Goal: Book appointment/travel/reservation

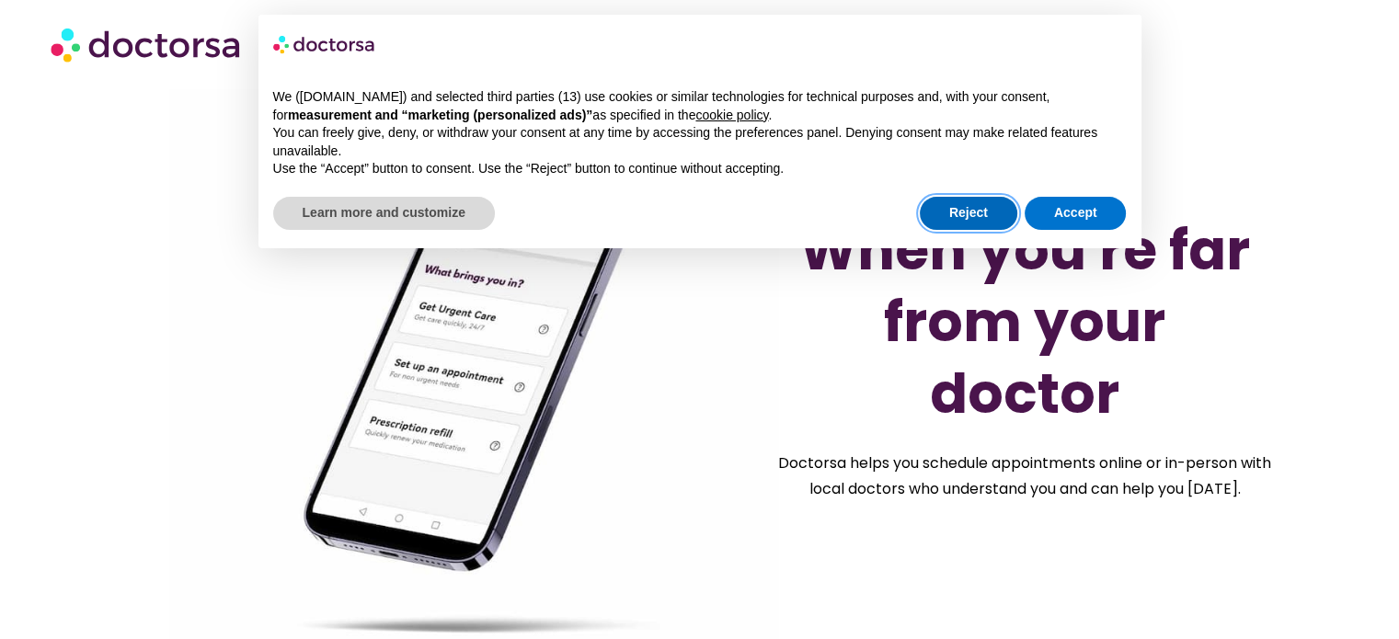
click at [945, 212] on button "Reject" at bounding box center [968, 213] width 97 height 33
click at [945, 214] on h1 "When you're far from your doctor" at bounding box center [1024, 321] width 478 height 215
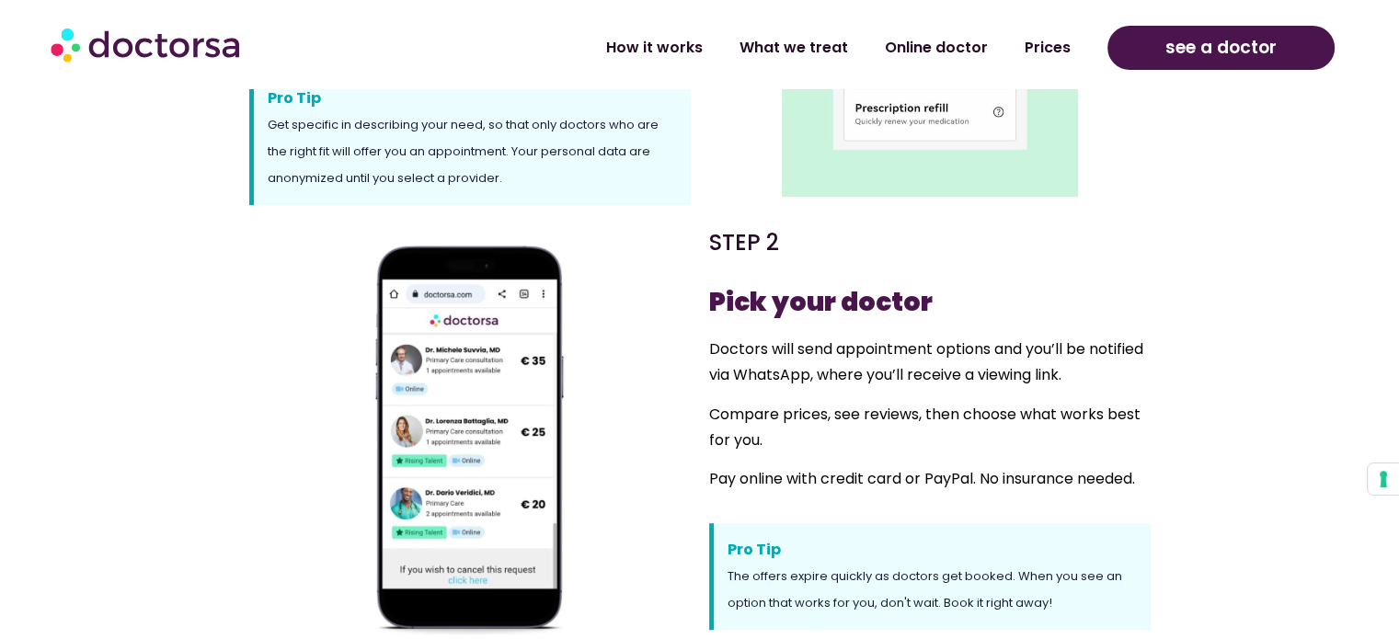
scroll to position [846, 0]
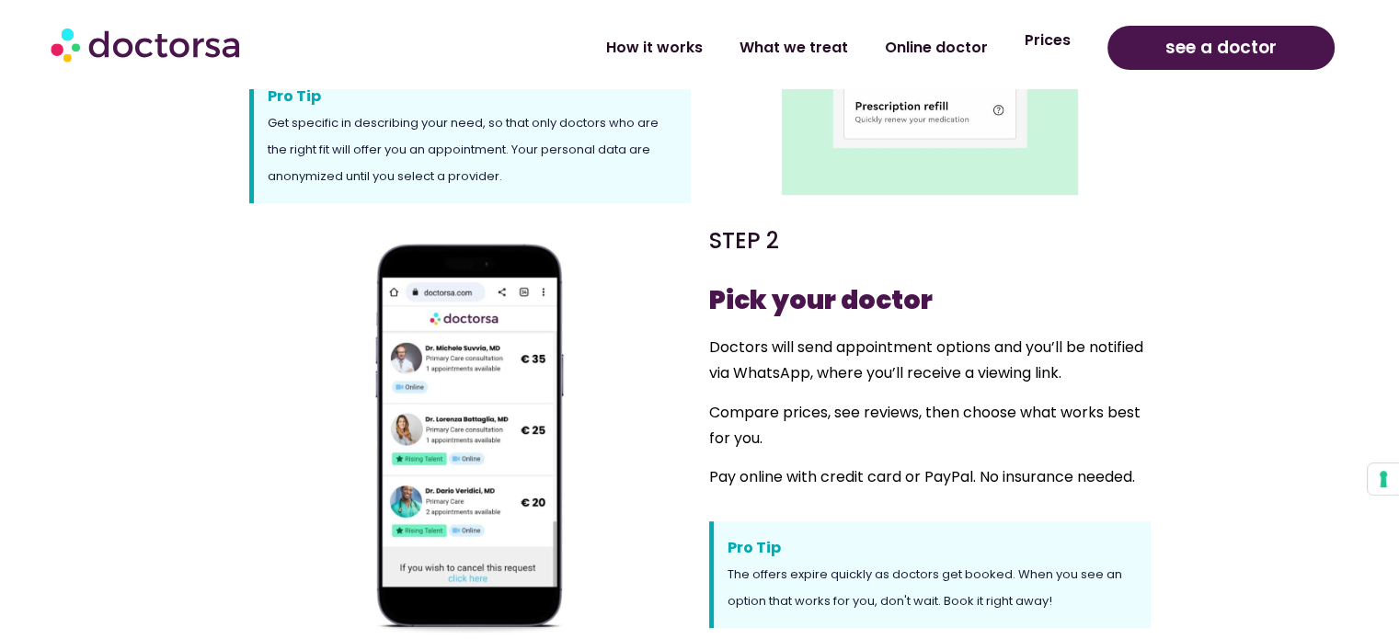
click at [1059, 52] on link "Prices" at bounding box center [1047, 40] width 83 height 42
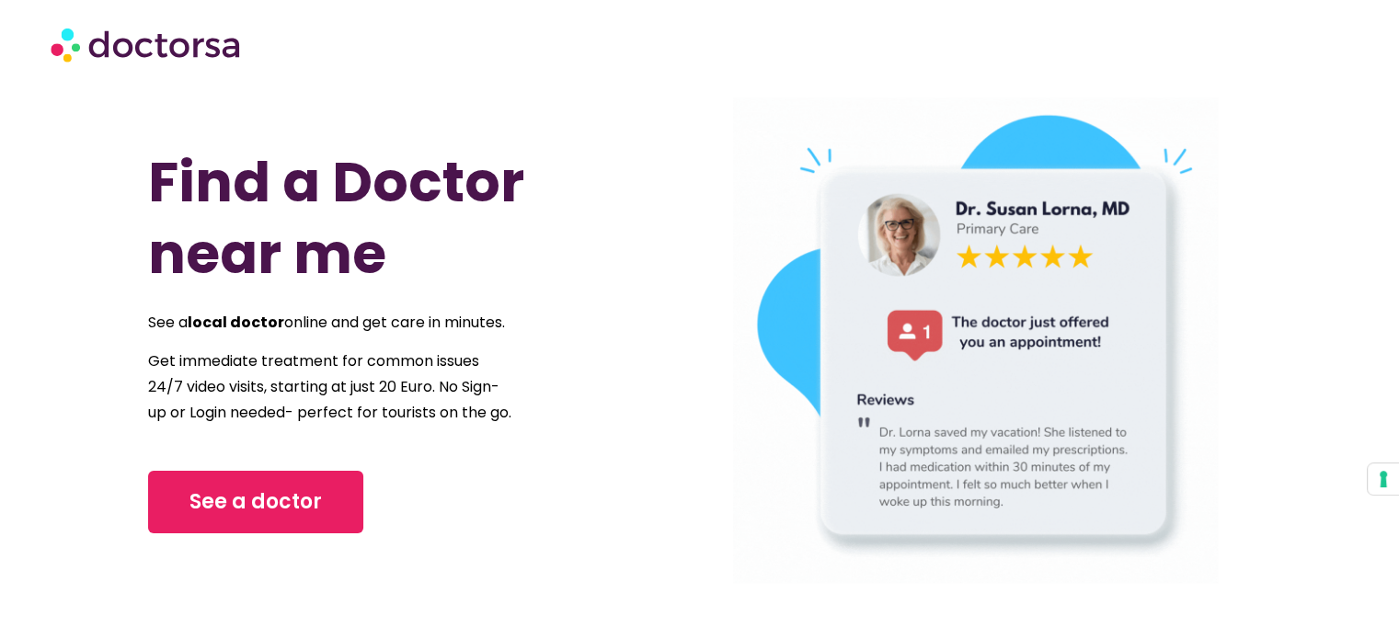
click at [254, 413] on span "Get immediate treatment for common issues 24/7 video visits, starting at just 2…" at bounding box center [329, 386] width 363 height 73
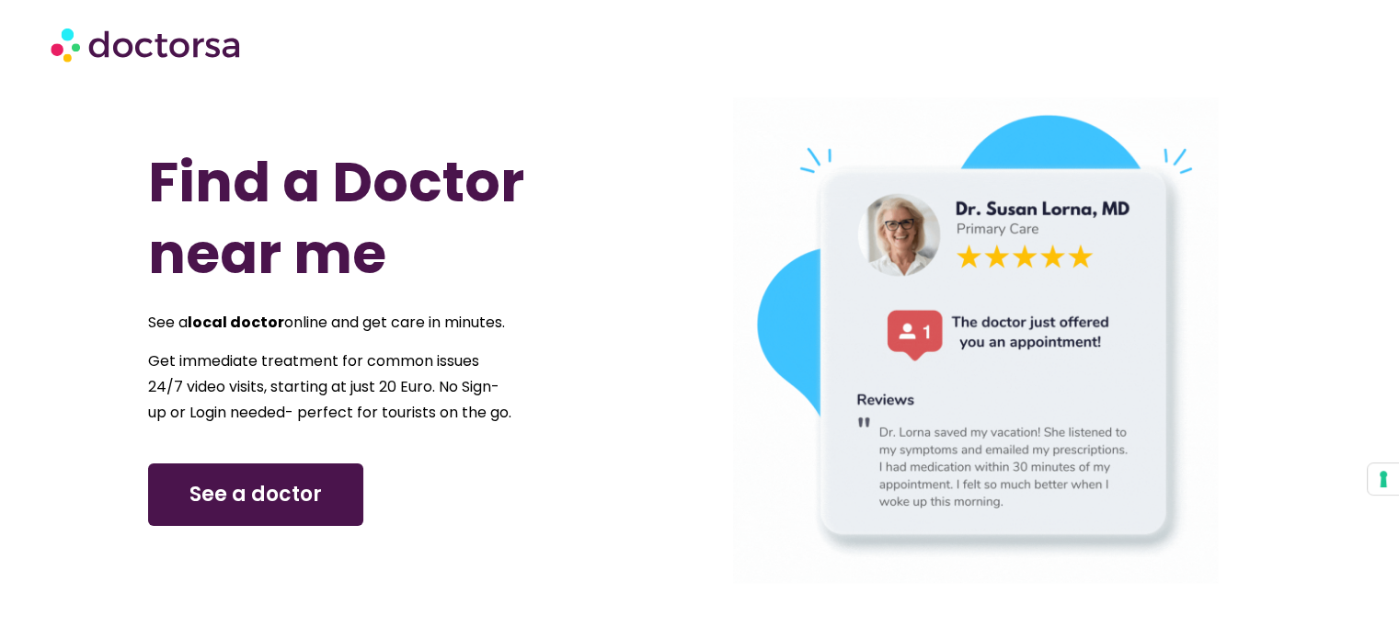
click at [211, 509] on span "See a doctor" at bounding box center [255, 494] width 132 height 29
click at [281, 509] on span "See a doctor" at bounding box center [255, 494] width 132 height 29
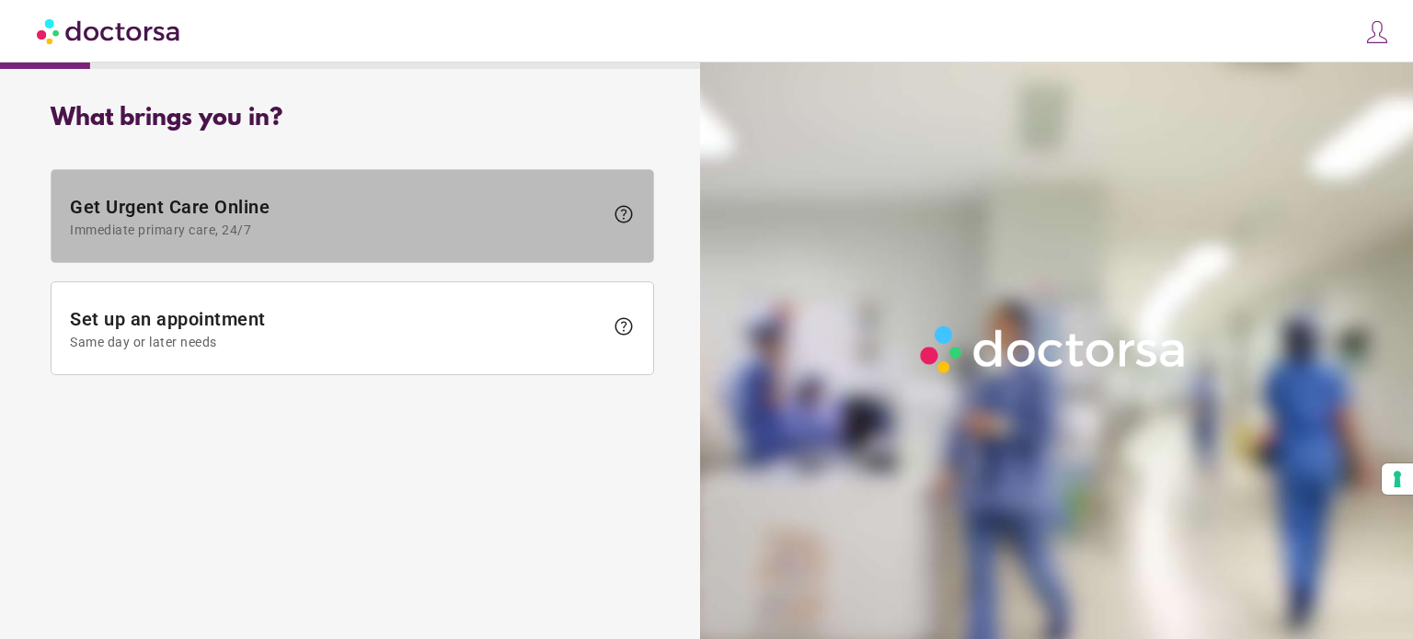
click at [625, 210] on span "help" at bounding box center [624, 214] width 22 height 22
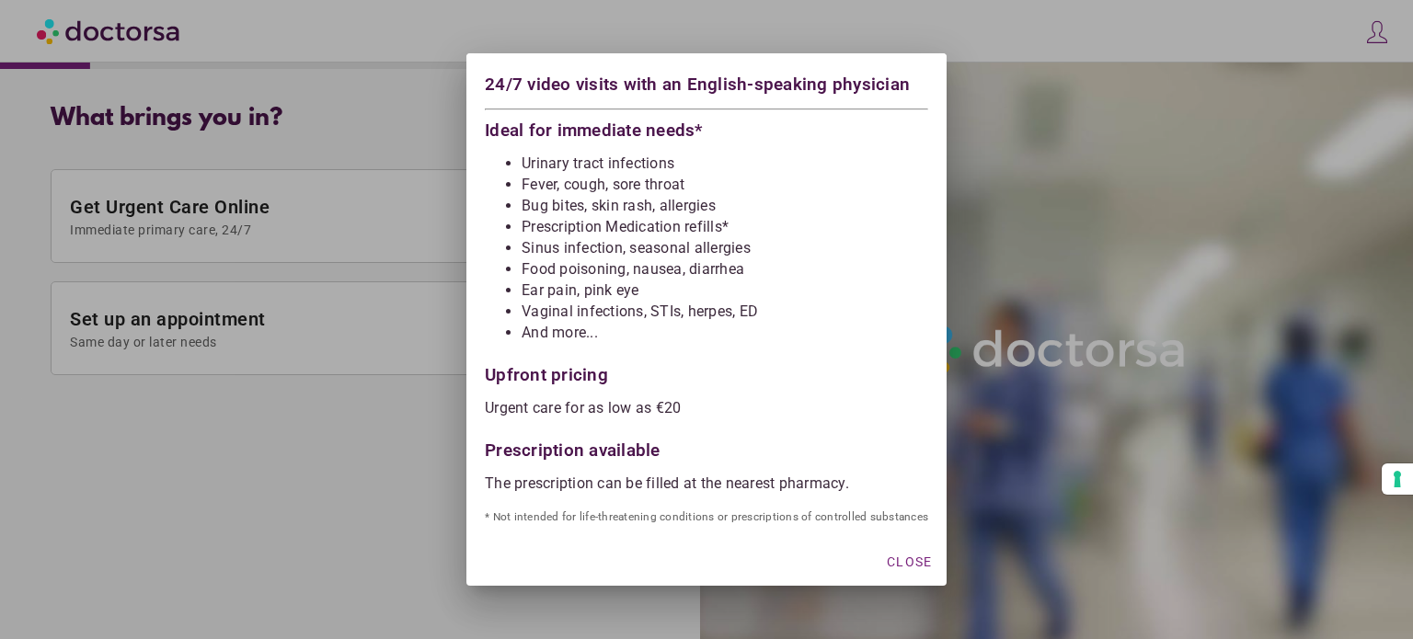
click at [827, 497] on div "24/7 video visits with an English-speaking physician Ideal for immediate needs*…" at bounding box center [706, 295] width 480 height 484
click at [889, 566] on span "Close" at bounding box center [909, 562] width 45 height 15
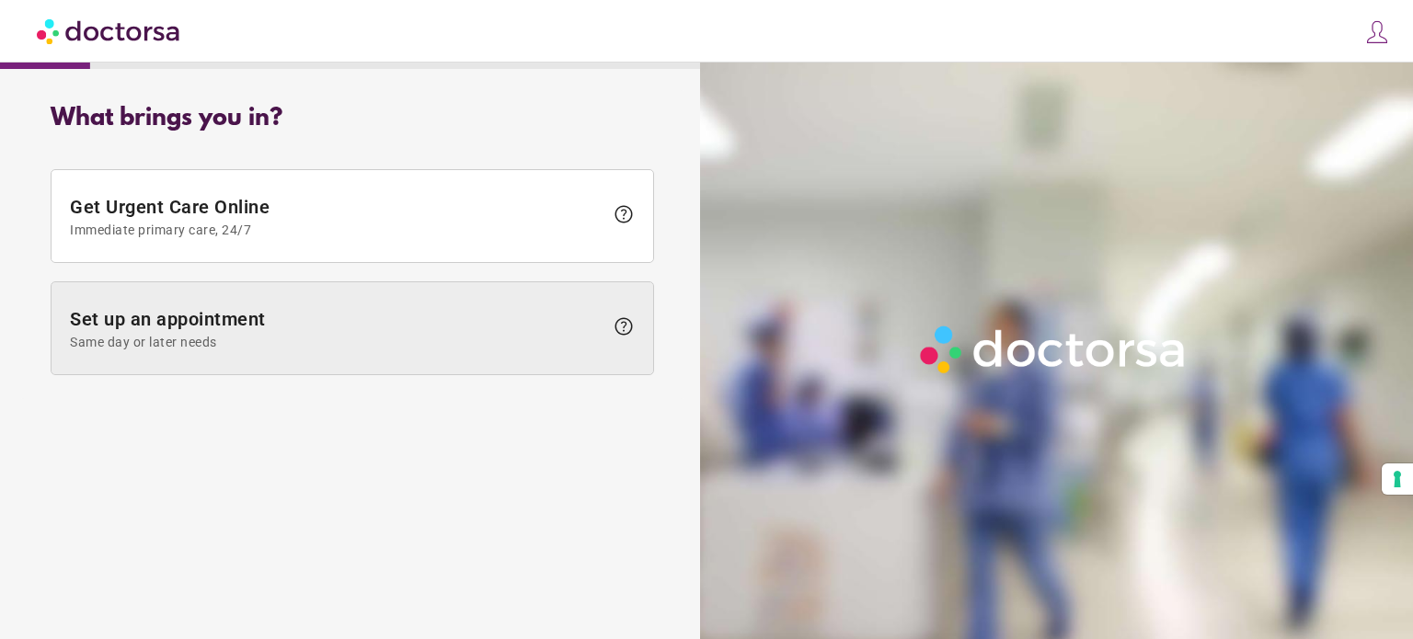
click at [618, 326] on span "help" at bounding box center [624, 326] width 22 height 22
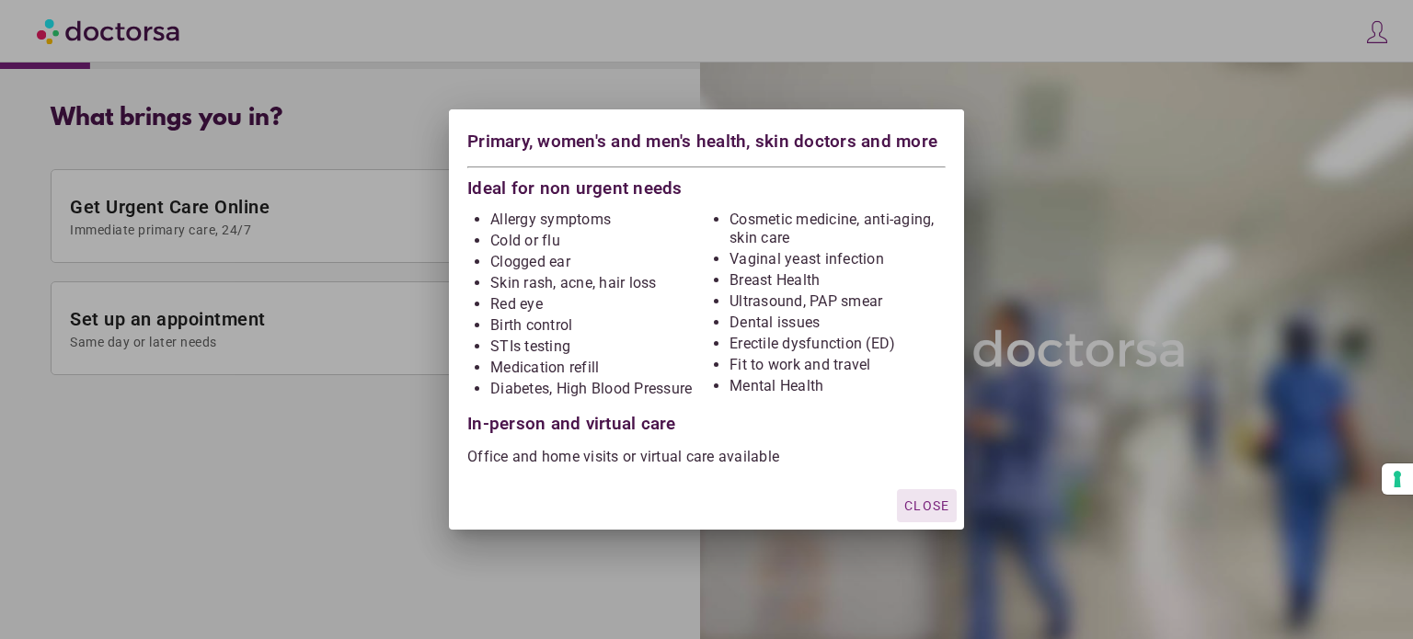
click at [934, 500] on span "Close" at bounding box center [926, 505] width 45 height 15
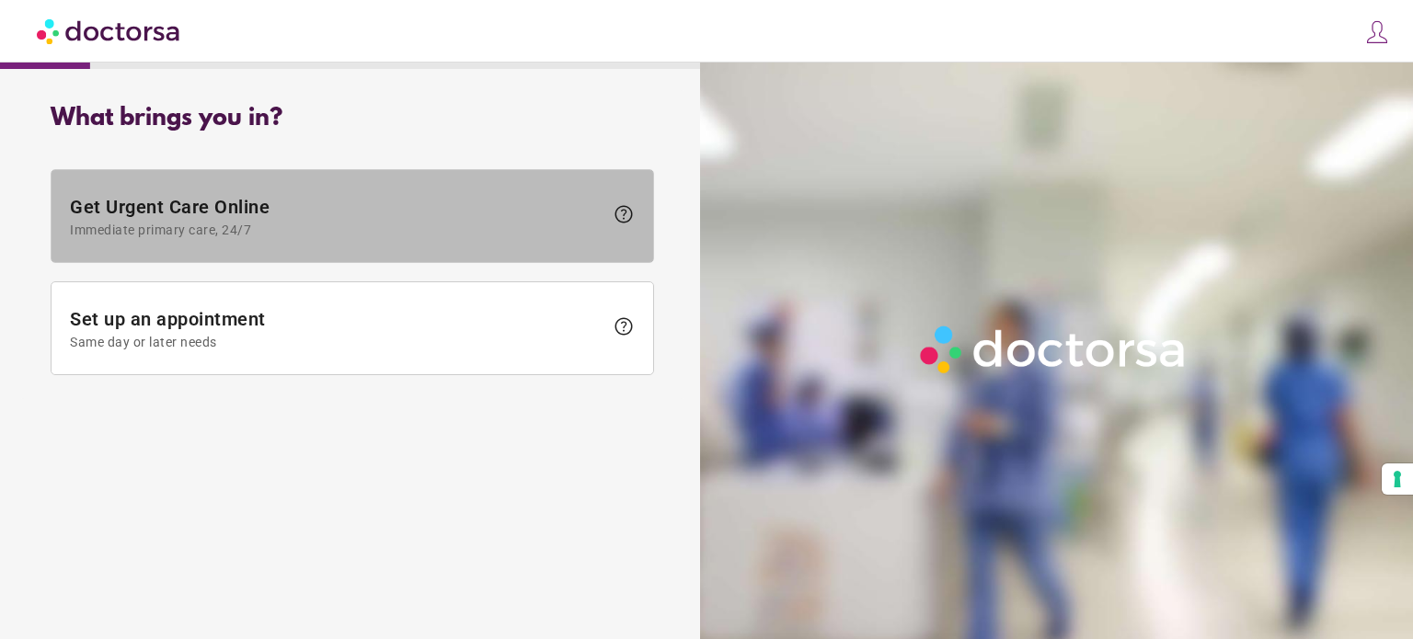
click at [408, 232] on span "Immediate primary care, 24/7" at bounding box center [336, 230] width 533 height 15
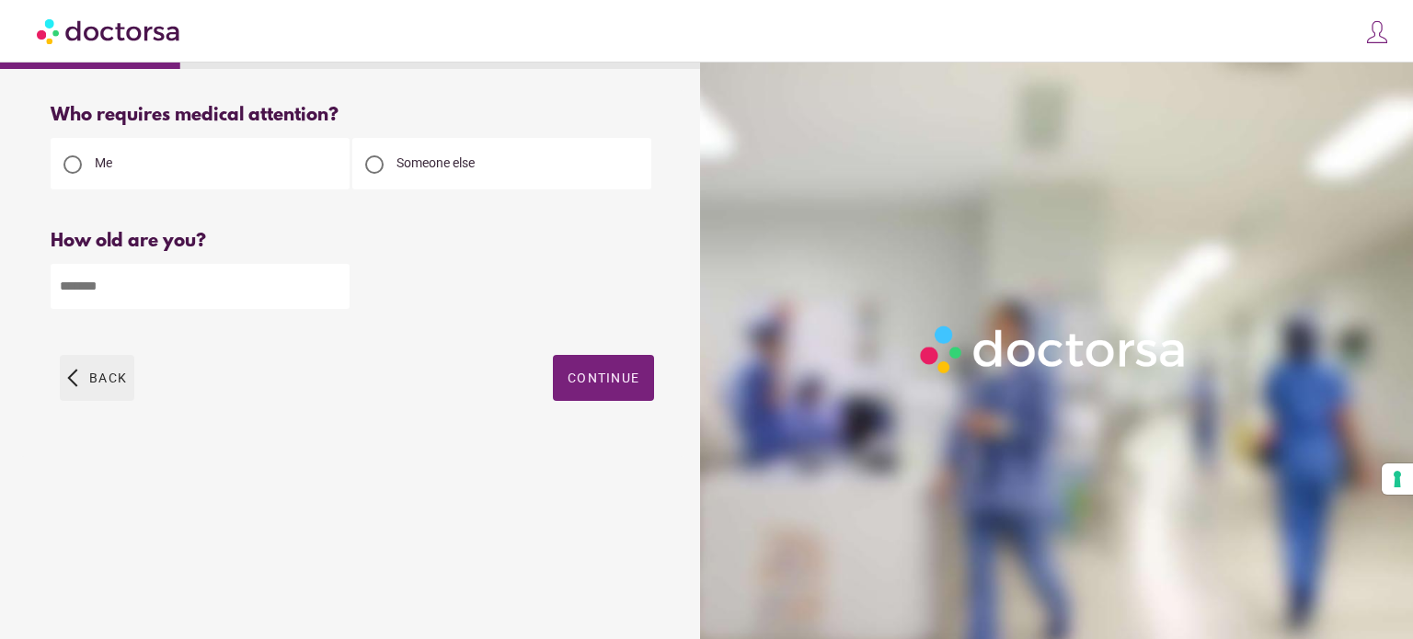
click at [120, 381] on span "Back" at bounding box center [108, 378] width 38 height 15
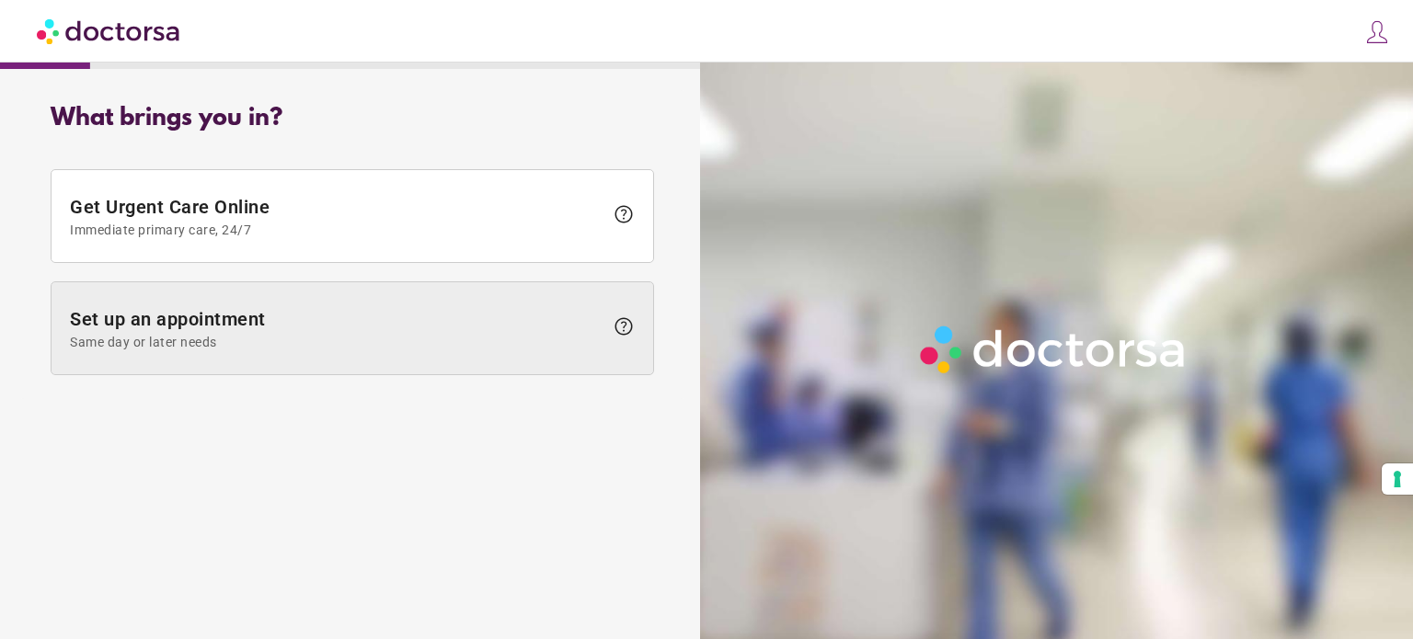
click at [209, 325] on span "Set up an appointment Same day or later needs" at bounding box center [336, 328] width 533 height 41
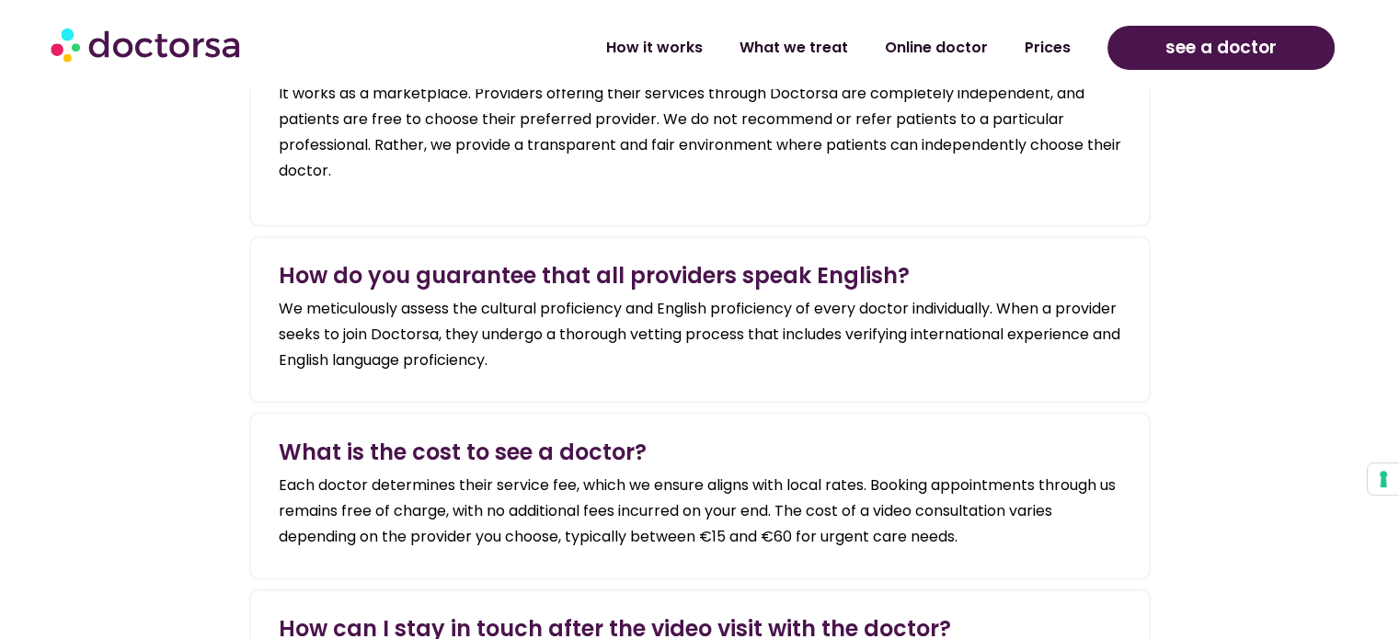
scroll to position [2354, 0]
